Goal: Communication & Community: Answer question/provide support

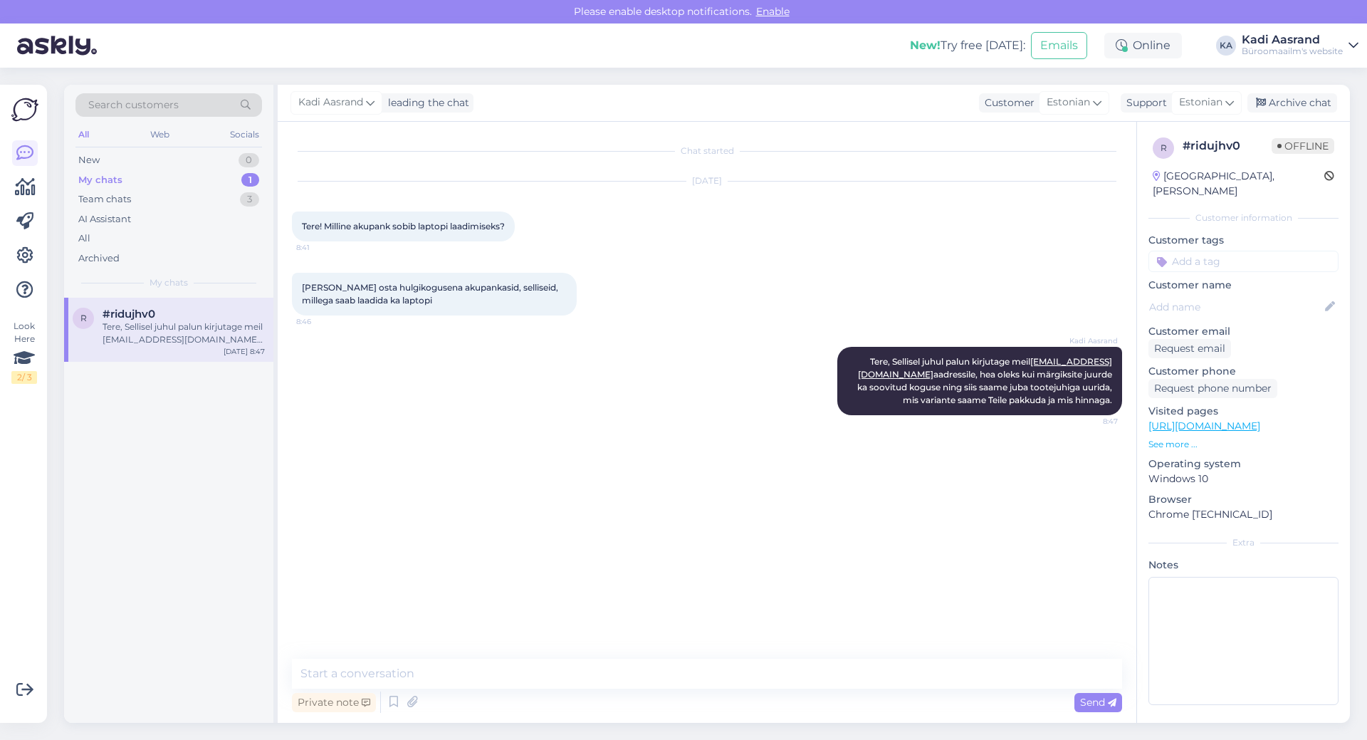
click at [662, 536] on div "Chat started [DATE] Tere! Milline akupank sobib laptopi laadimiseks? 8:41 Soovi…" at bounding box center [713, 391] width 843 height 510
click at [761, 474] on div "Chat started [DATE] Tere! Milline akupank sobib laptopi laadimiseks? 8:41 Soovi…" at bounding box center [713, 391] width 843 height 510
click at [119, 153] on div "New 1" at bounding box center [168, 160] width 187 height 20
click at [134, 338] on div "Tere, kas töötaja sooduskoodi saab kasutada e-poest tellides samuti? "148309 IN…" at bounding box center [184, 333] width 162 height 26
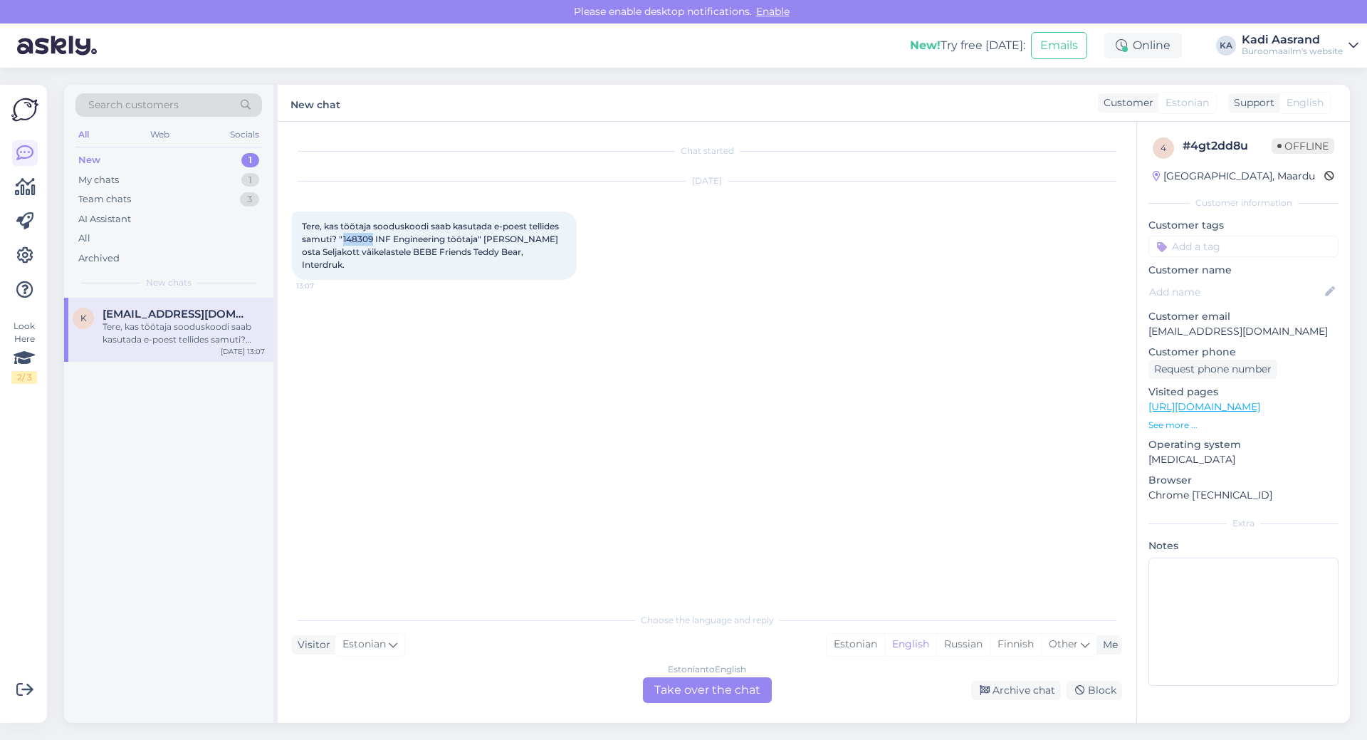
drag, startPoint x: 342, startPoint y: 239, endPoint x: 372, endPoint y: 238, distance: 29.9
click at [372, 238] on span "Tere, kas töötaja sooduskoodi saab kasutada e-poest tellides samuti? "148309 IN…" at bounding box center [431, 245] width 259 height 49
copy span "148309"
click at [445, 437] on div "Chat started [DATE] Tere, kas töötaja sooduskoodi saab kasutada e-poest tellide…" at bounding box center [713, 364] width 843 height 456
click at [865, 643] on div "Estonian" at bounding box center [856, 644] width 58 height 21
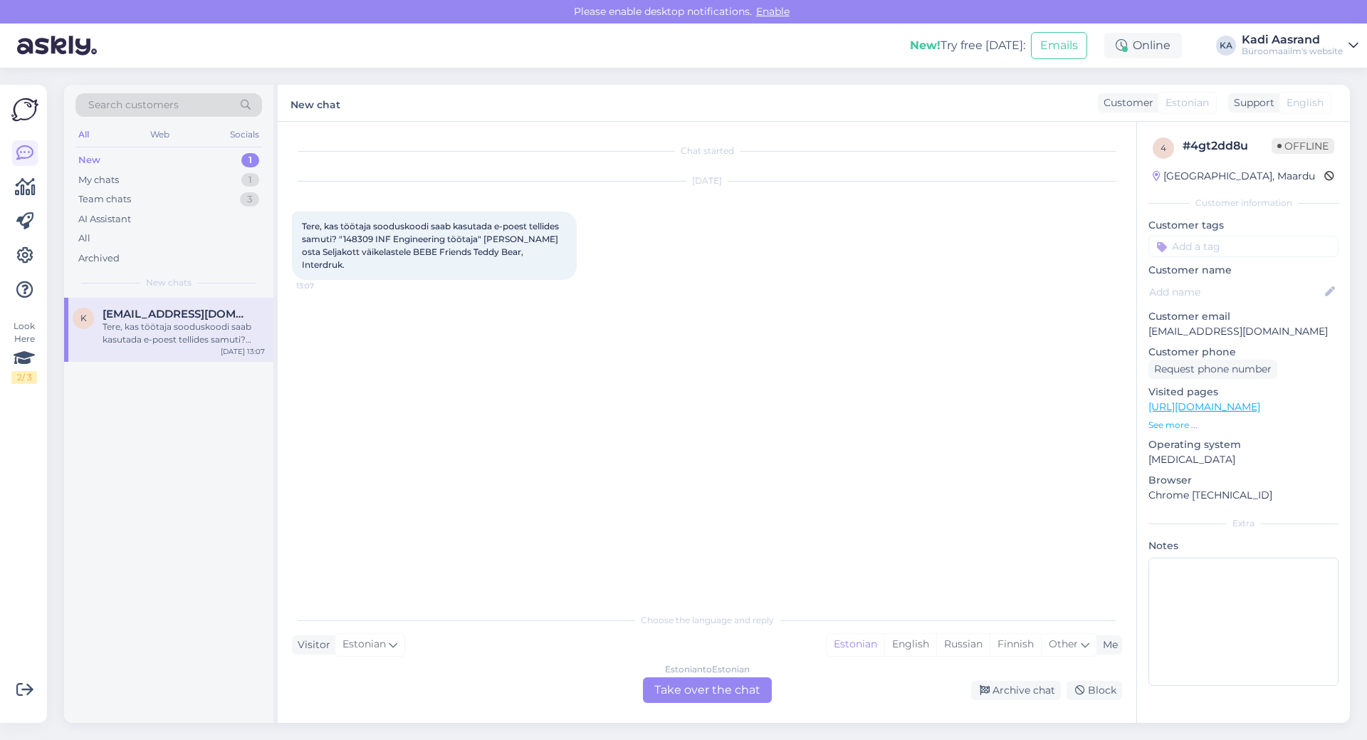
click at [754, 686] on div "Estonian to Estonian Take over the chat" at bounding box center [707, 690] width 129 height 26
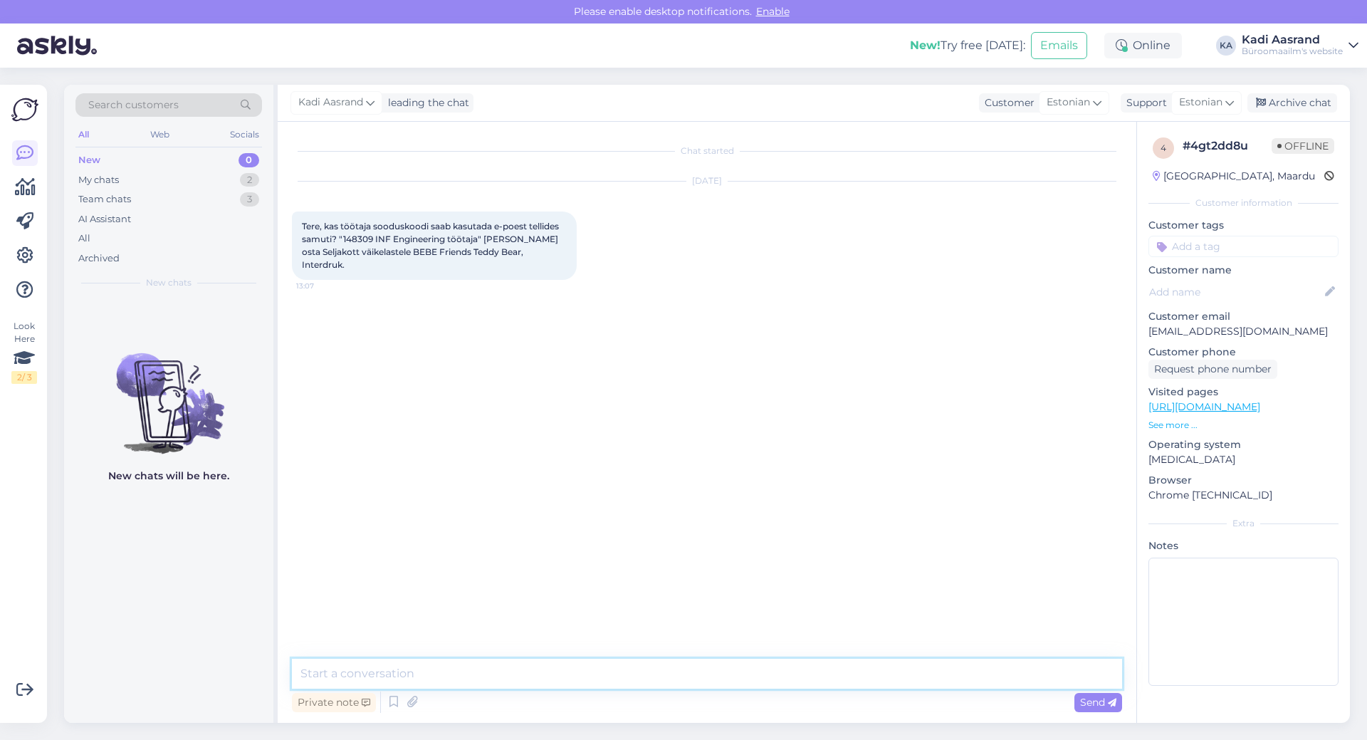
click at [755, 665] on textarea at bounding box center [707, 674] width 830 height 30
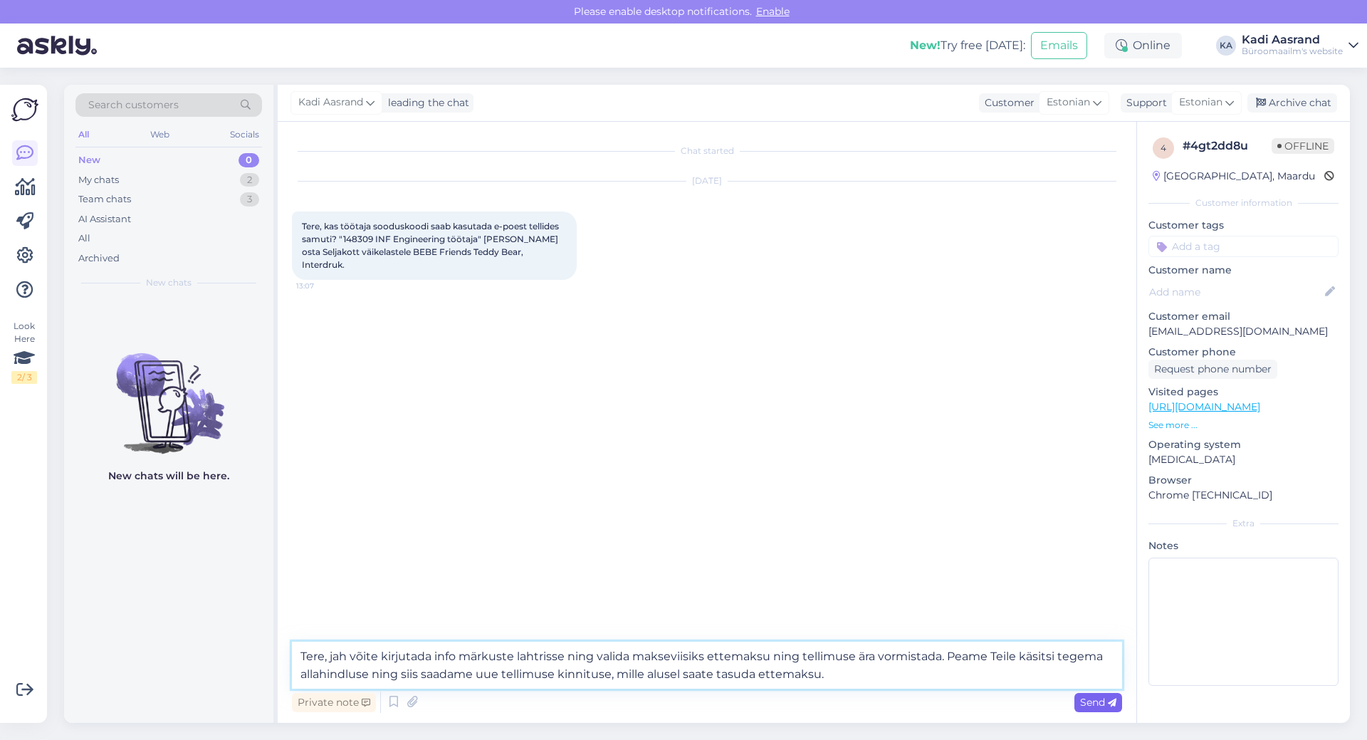
type textarea "Tere, jah võite kirjutada info märkuste lahtrisse ning valida makseviisiks ette…"
click at [1088, 701] on span "Send" at bounding box center [1098, 702] width 36 height 13
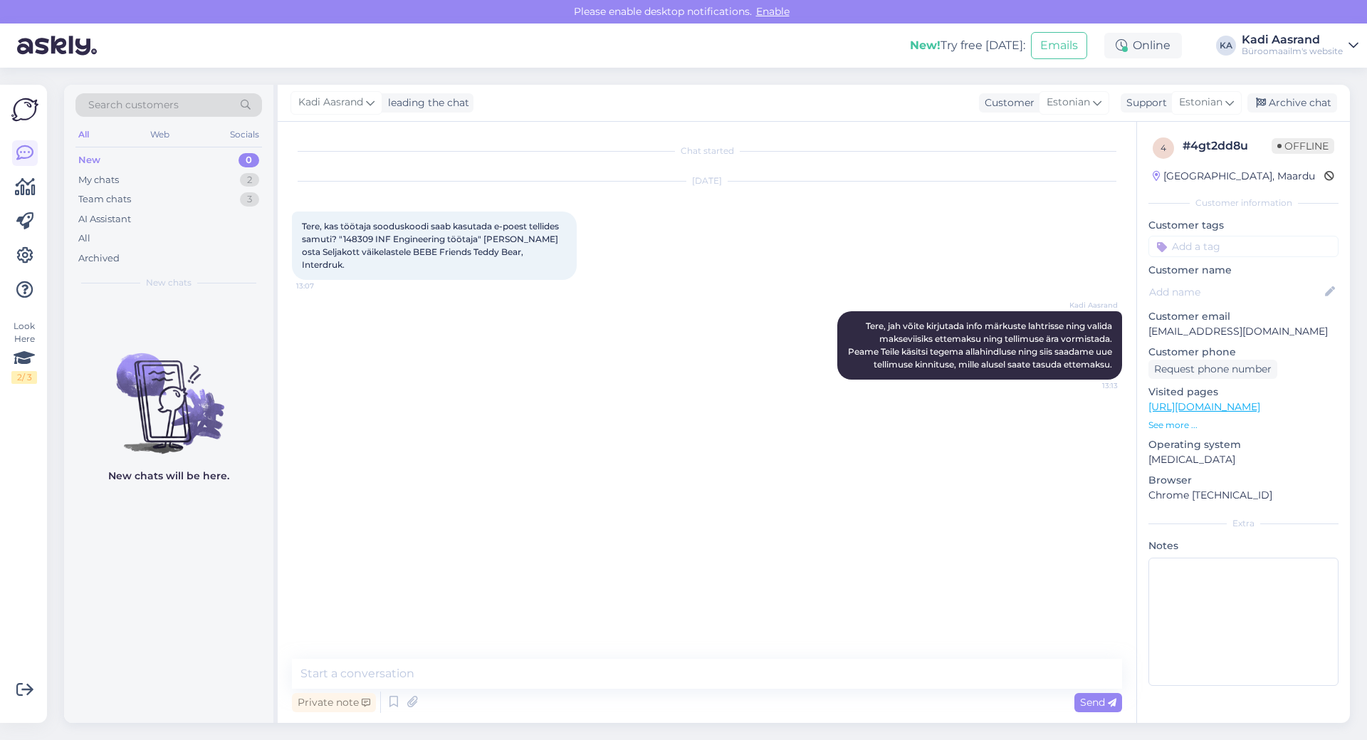
click at [763, 375] on div "Kadi Aasrand Tere, jah võite kirjutada info märkuste lahtrisse ning valida maks…" at bounding box center [707, 346] width 830 height 100
click at [429, 682] on textarea at bounding box center [707, 674] width 830 height 30
type textarea "[PERSON_NAME] [PERSON_NAME] päeva!"
